Goal: Task Accomplishment & Management: Complete application form

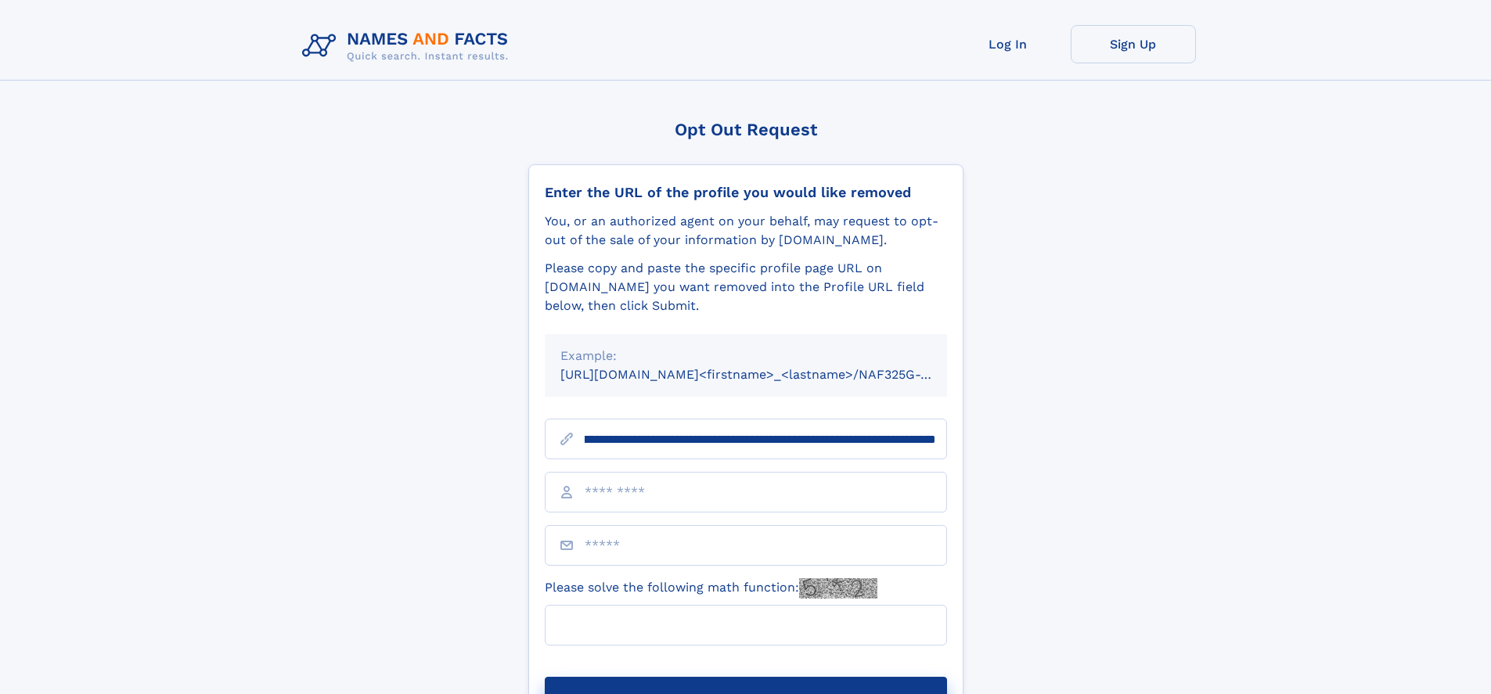
scroll to position [0, 171]
type input "**********"
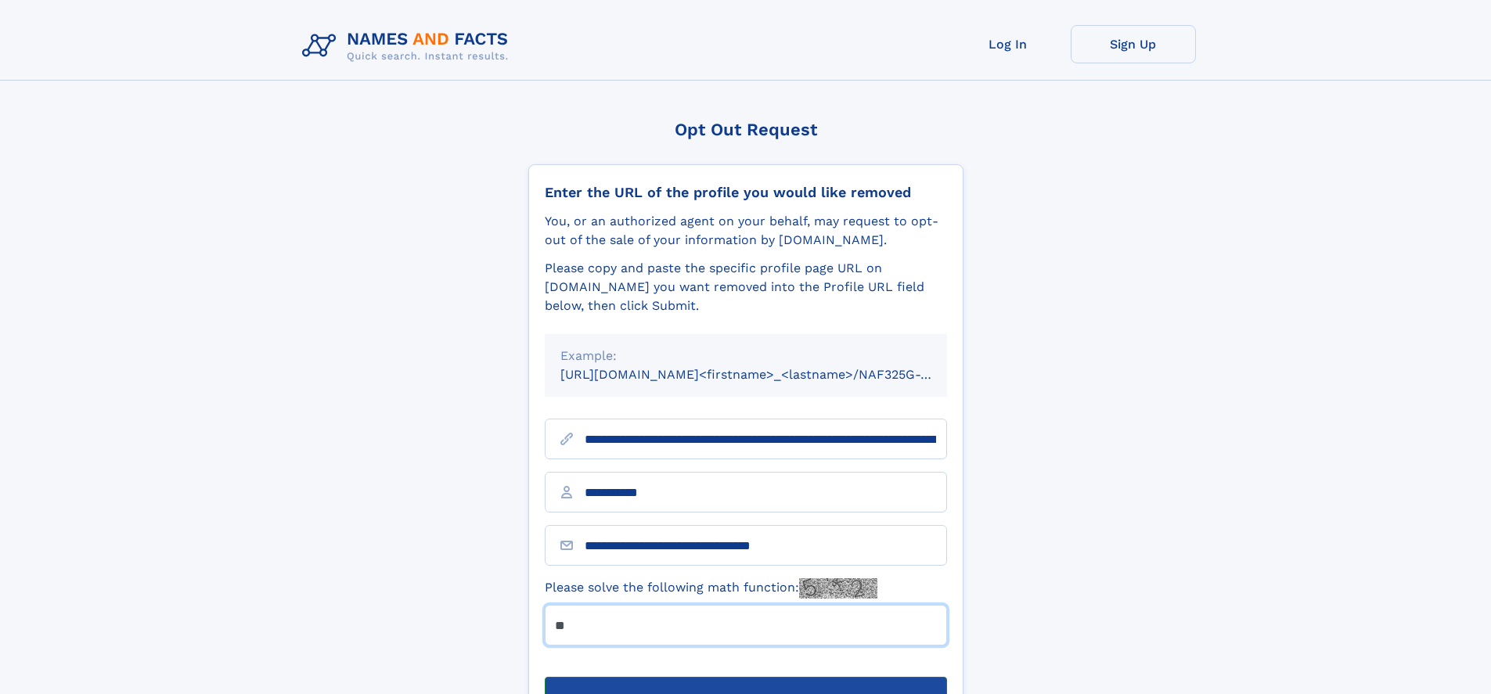
type input "**"
click at [745, 677] on button "Submit Opt Out Request" at bounding box center [746, 702] width 402 height 50
